Goal: Find specific page/section: Find specific page/section

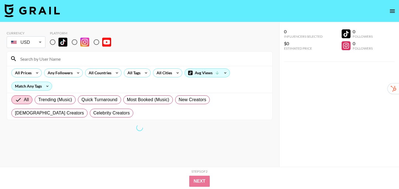
click at [53, 42] on input "radio" at bounding box center [53, 42] width 12 height 12
radio input "true"
click at [110, 74] on div "All Countries" at bounding box center [98, 73] width 27 height 8
click at [127, 48] on div at bounding box center [199, 94] width 399 height 189
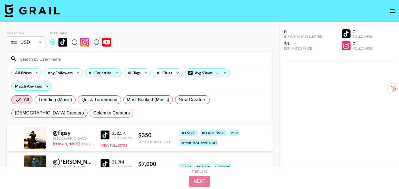
click at [112, 72] on icon at bounding box center [116, 73] width 9 height 8
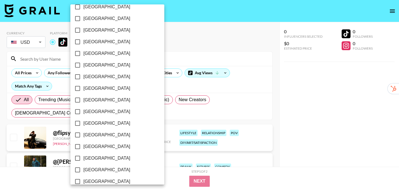
scroll to position [457, 0]
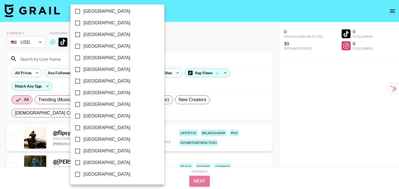
click at [101, 160] on span "[GEOGRAPHIC_DATA]" at bounding box center [106, 162] width 47 height 7
click at [83, 160] on input "[GEOGRAPHIC_DATA]" at bounding box center [78, 163] width 12 height 12
checkbox input "true"
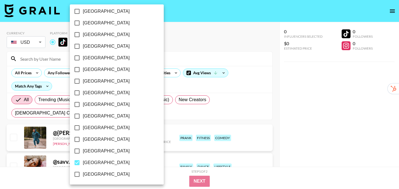
click at [268, 103] on div at bounding box center [199, 94] width 399 height 189
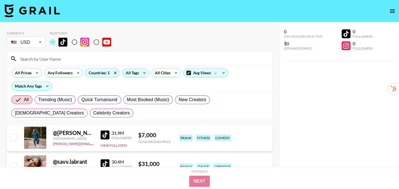
click at [134, 72] on div "All Tags" at bounding box center [130, 73] width 17 height 8
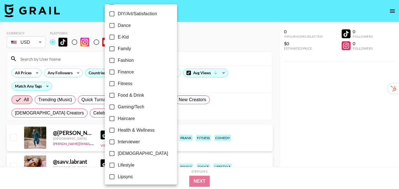
scroll to position [130, 0]
click at [133, 173] on label "Lipsync" at bounding box center [137, 176] width 62 height 12
click at [118, 173] on input "Lipsync" at bounding box center [112, 176] width 12 height 12
checkbox input "true"
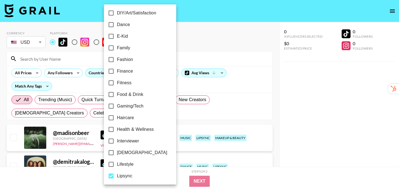
click at [274, 118] on div at bounding box center [199, 94] width 399 height 189
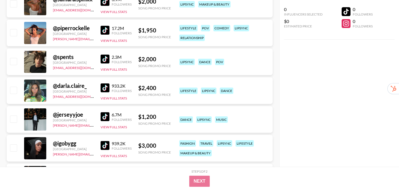
scroll to position [509, 0]
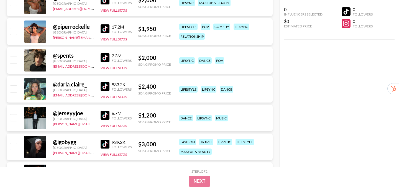
click at [99, 85] on div "@ [PERSON_NAME].claire_ [GEOGRAPHIC_DATA] [EMAIL_ADDRESS][DOMAIN_NAME] 933.2K F…" at bounding box center [140, 89] width 266 height 27
click at [102, 85] on img at bounding box center [104, 86] width 9 height 9
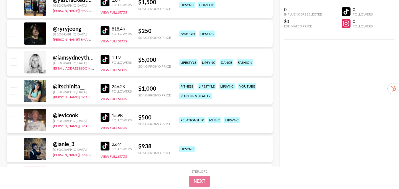
scroll to position [1374, 0]
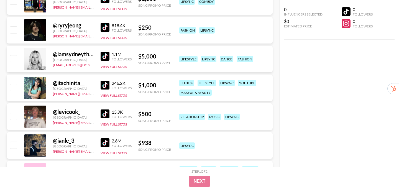
click at [103, 84] on img at bounding box center [104, 85] width 9 height 9
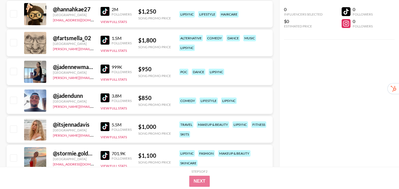
scroll to position [1567, 0]
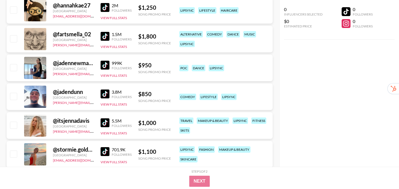
click at [103, 122] on img at bounding box center [104, 122] width 9 height 9
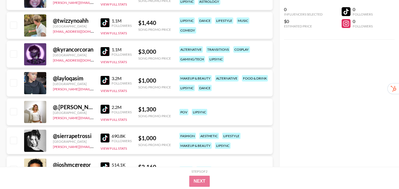
scroll to position [1815, 0]
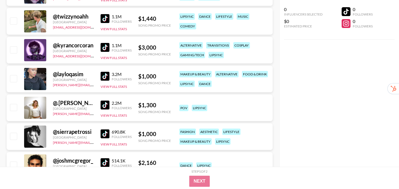
click at [103, 104] on img at bounding box center [104, 104] width 9 height 9
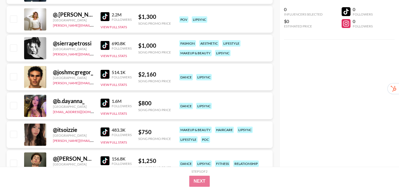
scroll to position [1903, 0]
click at [105, 105] on img at bounding box center [104, 103] width 9 height 9
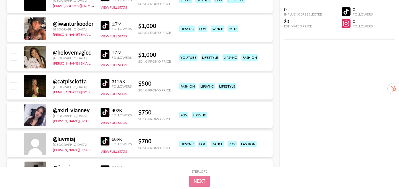
scroll to position [2154, 0]
click at [104, 83] on img at bounding box center [104, 83] width 9 height 9
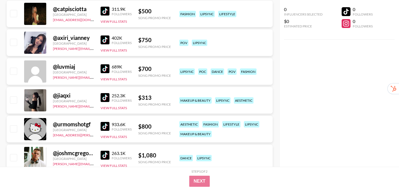
scroll to position [2228, 0]
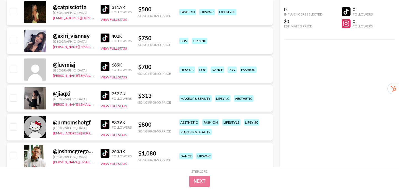
click at [102, 97] on img at bounding box center [104, 95] width 9 height 9
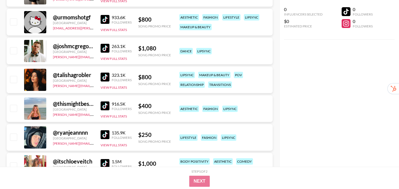
scroll to position [2334, 0]
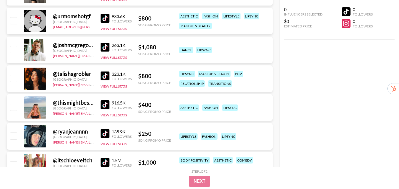
click at [100, 106] on img at bounding box center [104, 104] width 9 height 9
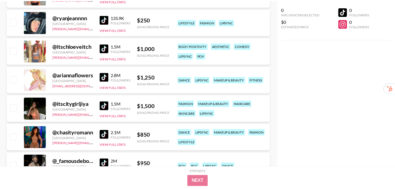
scroll to position [2453, 0]
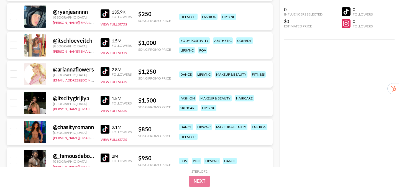
click at [104, 100] on img at bounding box center [104, 100] width 9 height 9
